Goal: Information Seeking & Learning: Check status

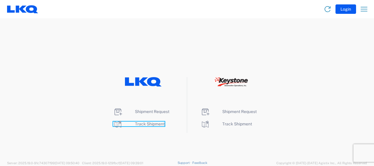
click at [157, 121] on span "Track Shipment" at bounding box center [150, 123] width 30 height 5
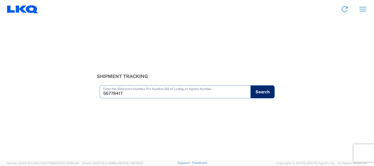
type input "56778417"
click at [261, 92] on button "Search" at bounding box center [262, 91] width 24 height 13
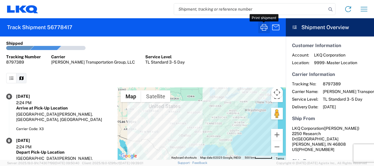
click at [263, 30] on icon "button" at bounding box center [263, 27] width 9 height 9
